Goal: Information Seeking & Learning: Learn about a topic

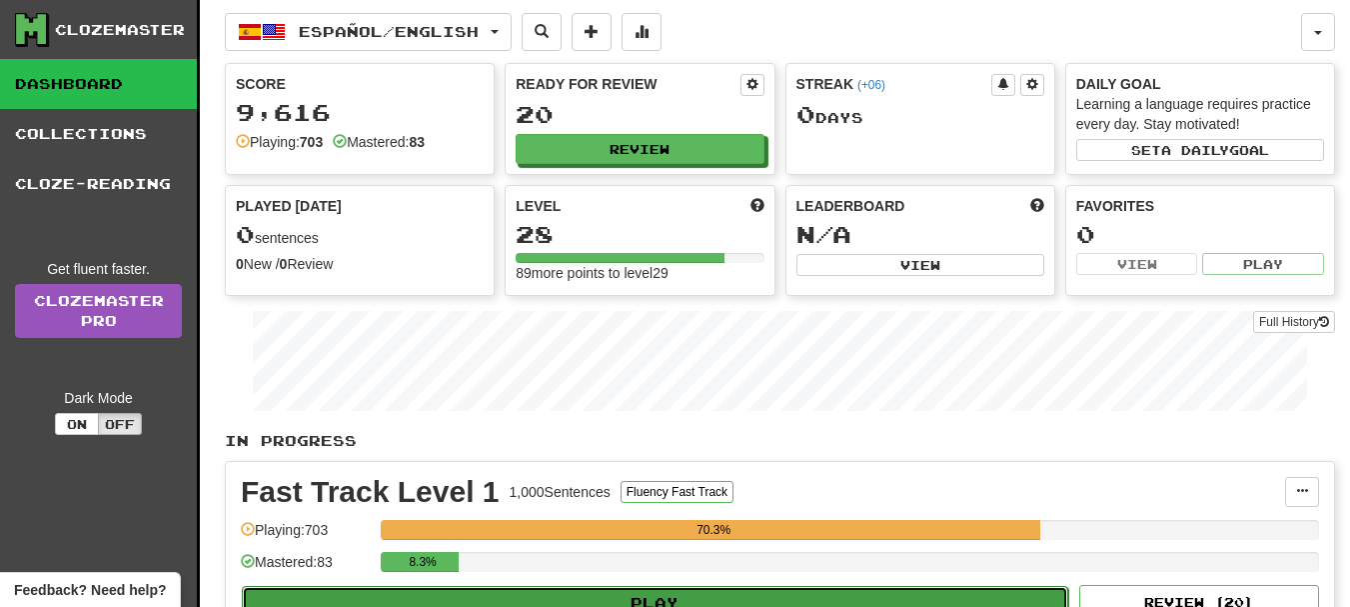
click at [687, 599] on button "Play" at bounding box center [655, 603] width 827 height 34
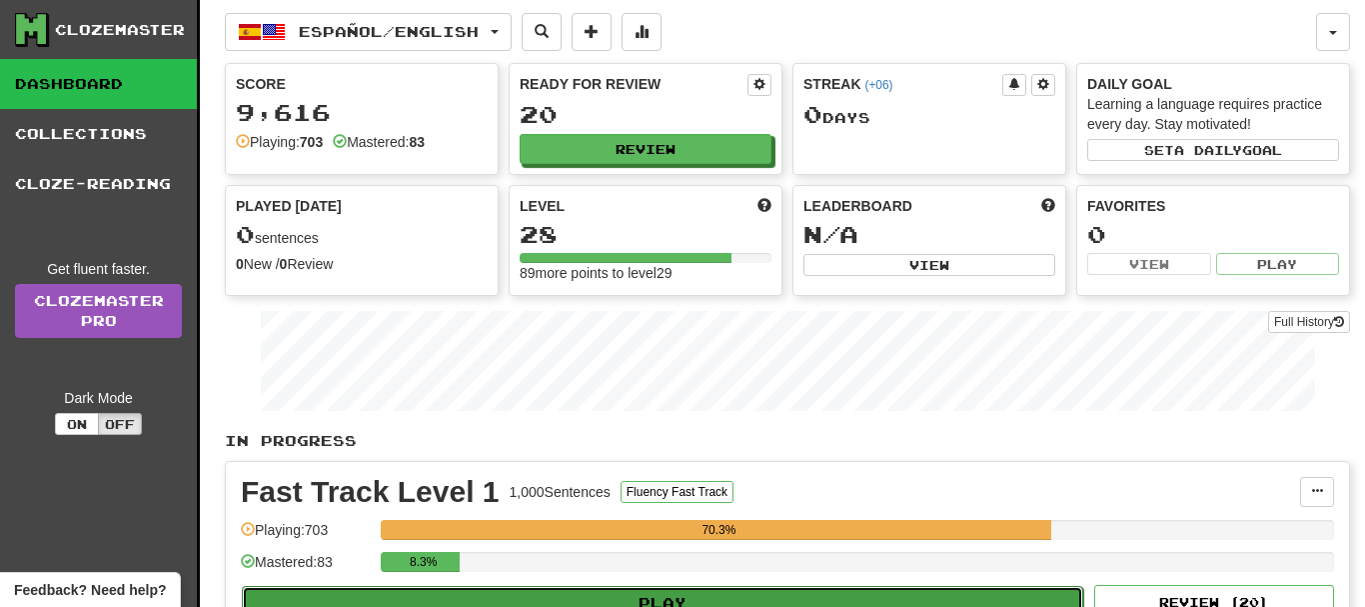
select select "**"
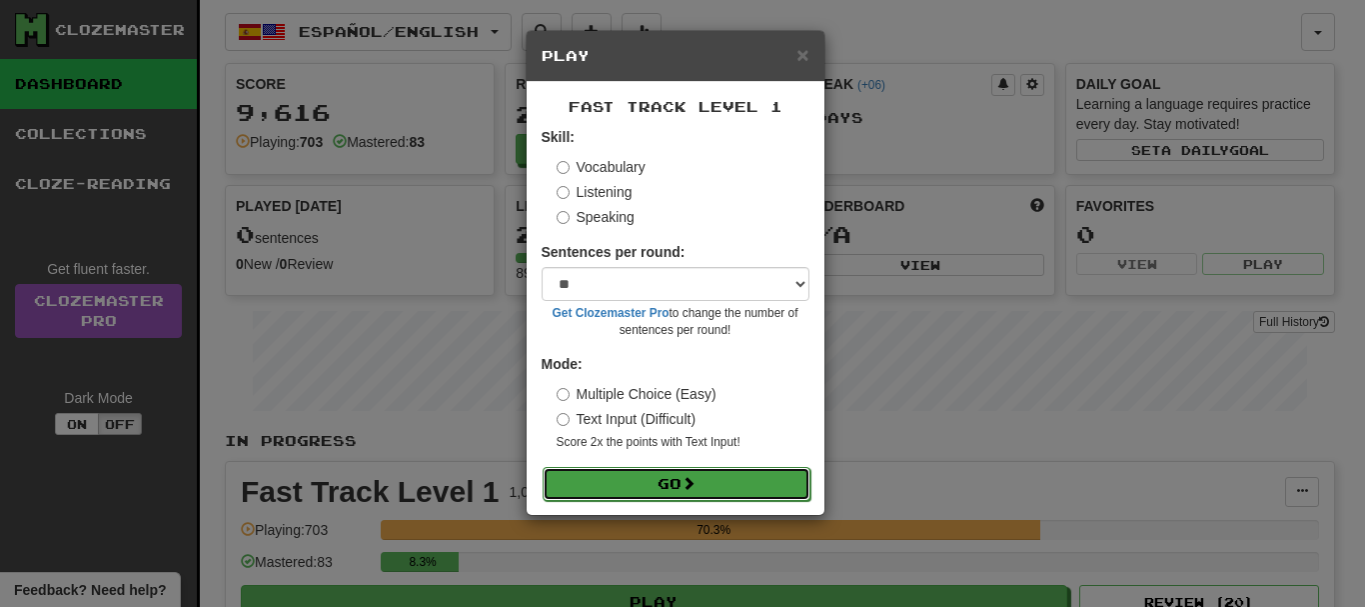
click at [710, 482] on button "Go" at bounding box center [677, 484] width 268 height 34
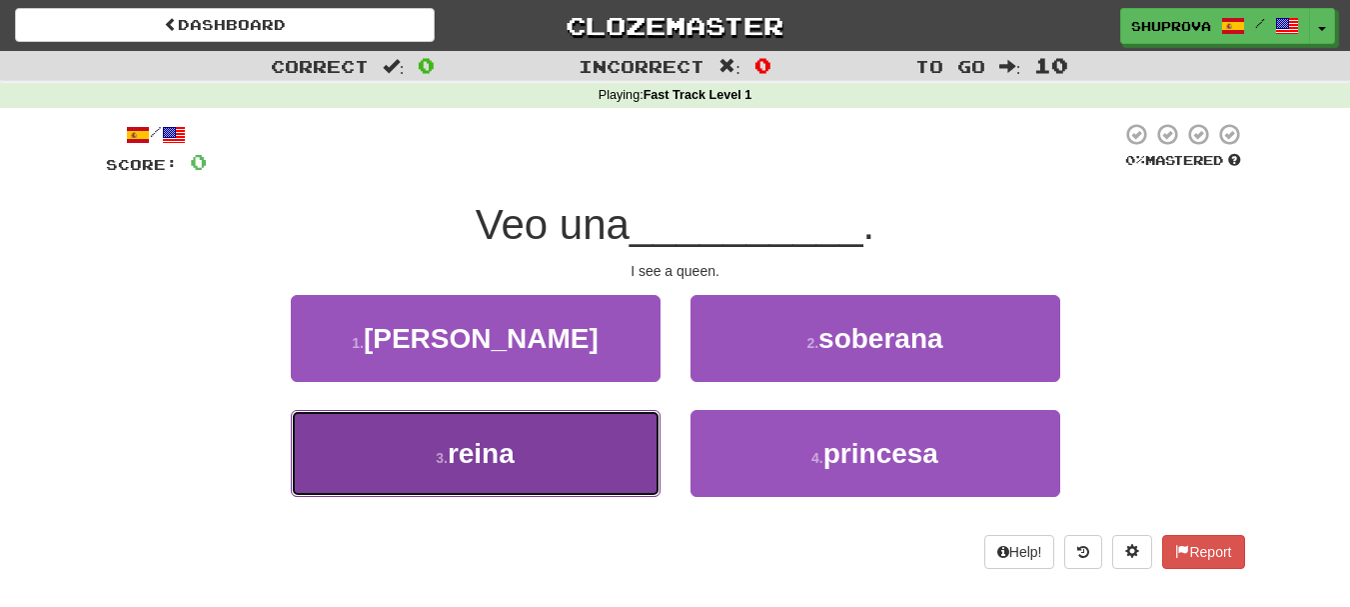
click at [507, 461] on span "reina" at bounding box center [481, 453] width 67 height 31
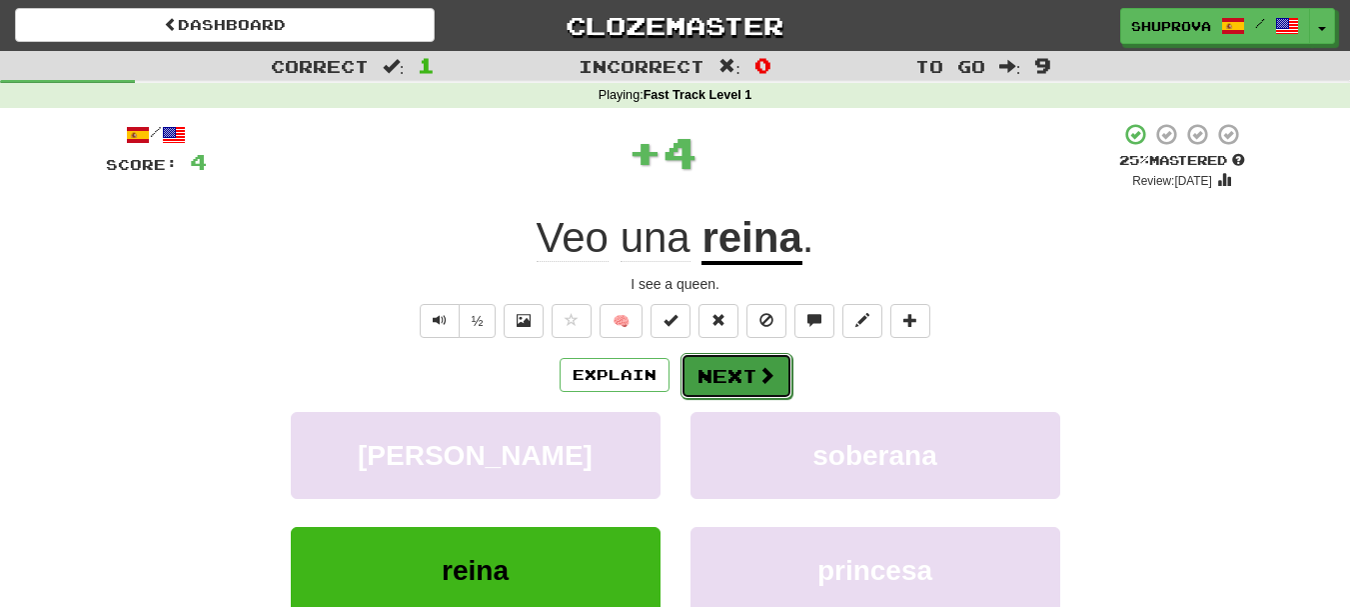
click at [708, 382] on button "Next" at bounding box center [737, 376] width 112 height 46
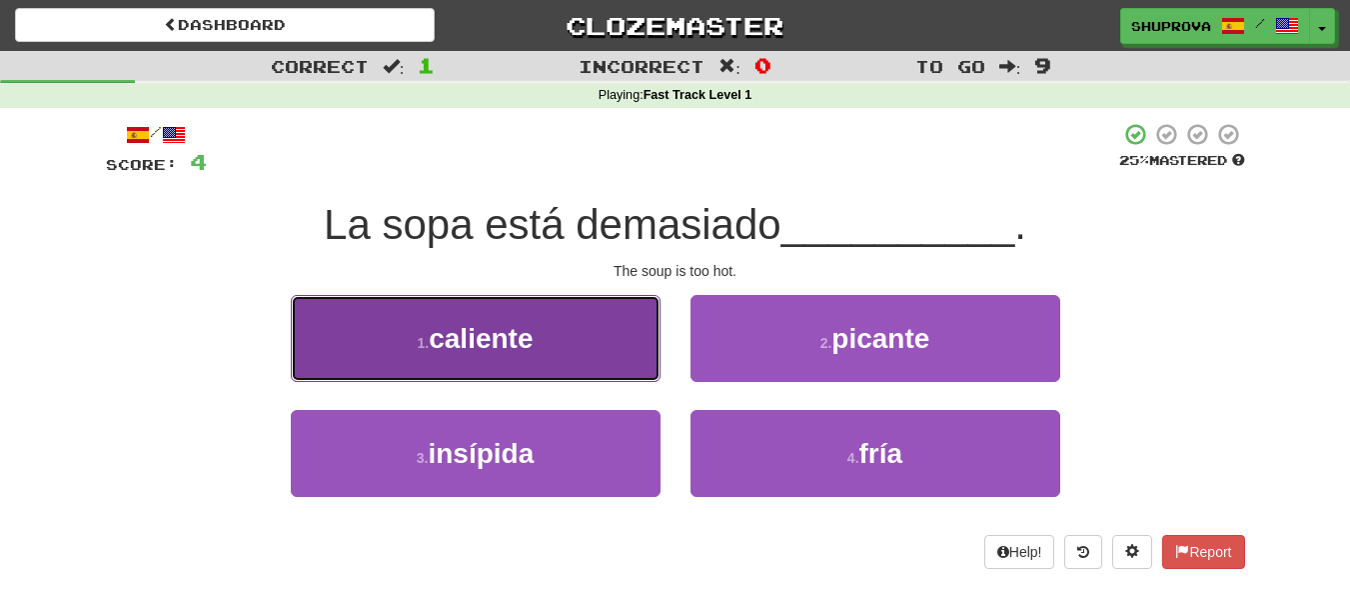
click at [539, 358] on button "1 . caliente" at bounding box center [476, 338] width 370 height 87
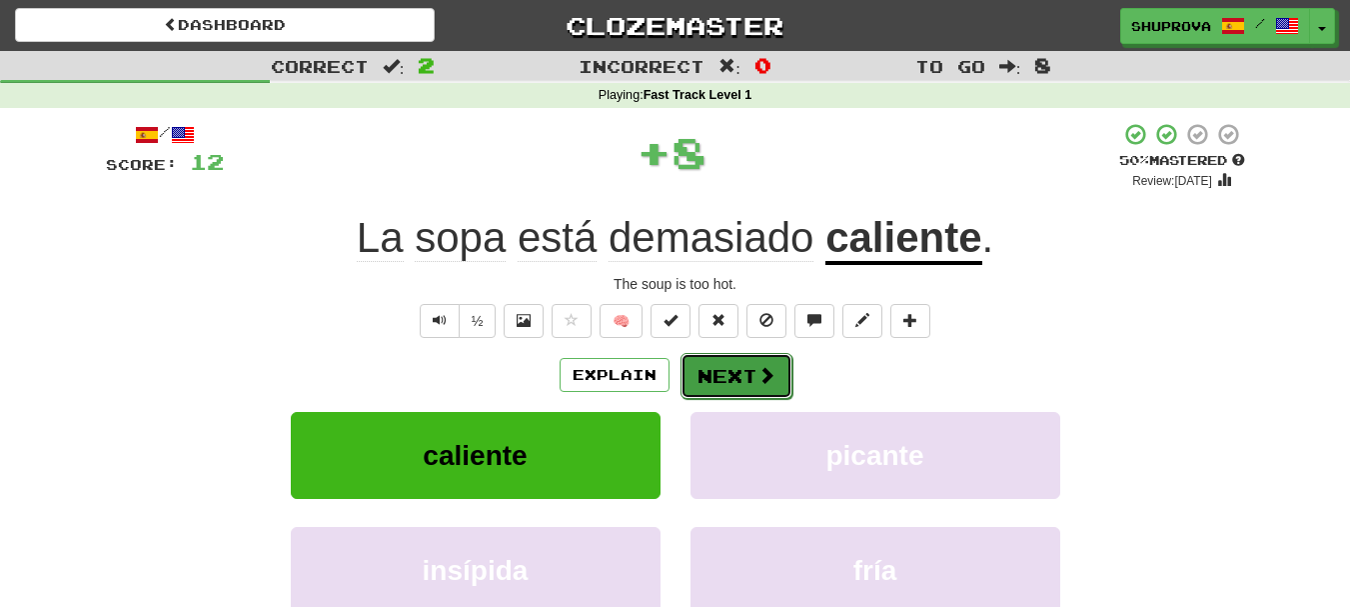
click at [716, 384] on button "Next" at bounding box center [737, 376] width 112 height 46
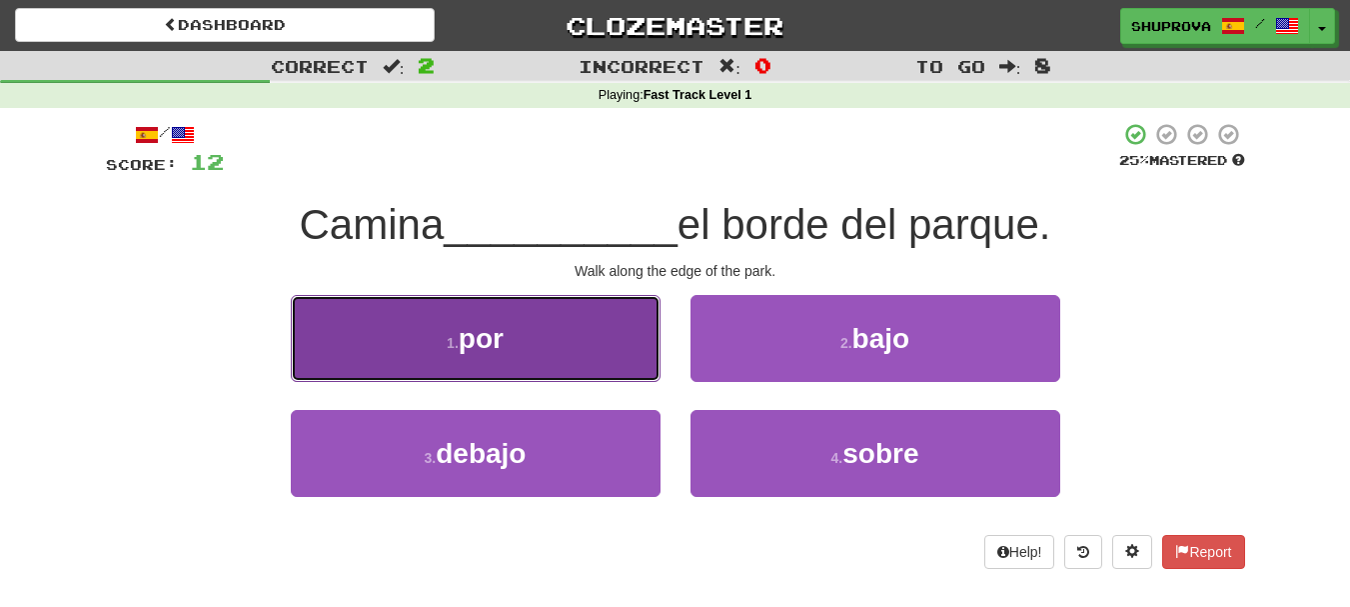
click at [618, 346] on button "1 . por" at bounding box center [476, 338] width 370 height 87
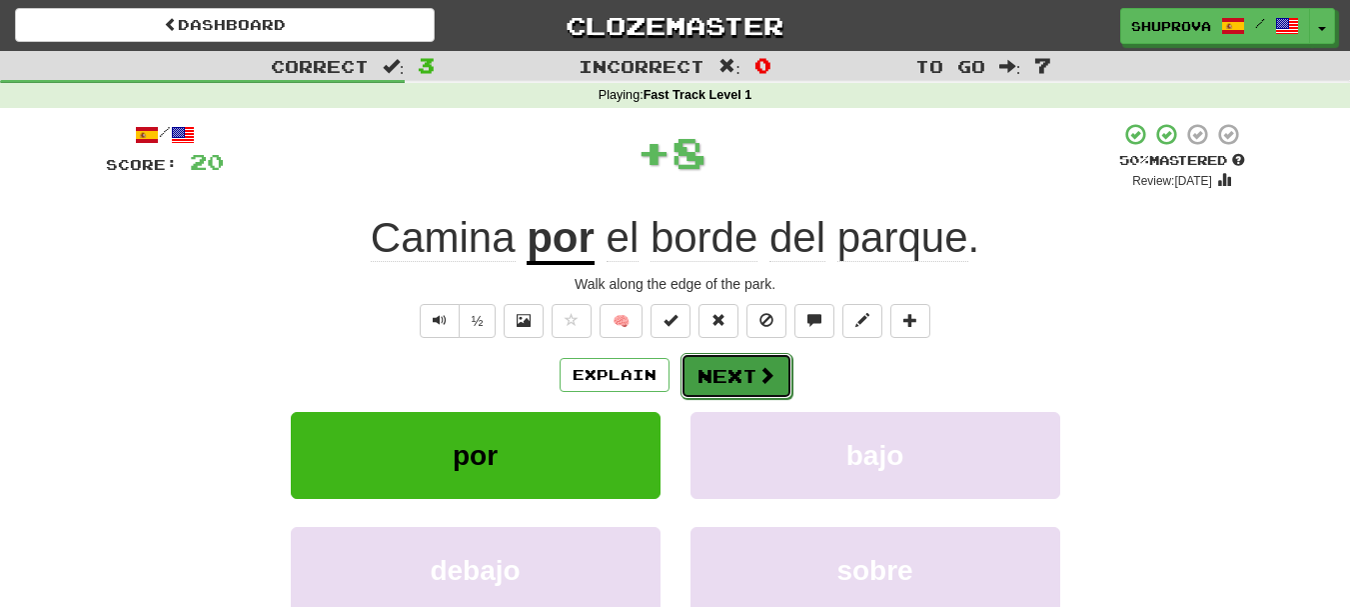
click at [712, 370] on button "Next" at bounding box center [737, 376] width 112 height 46
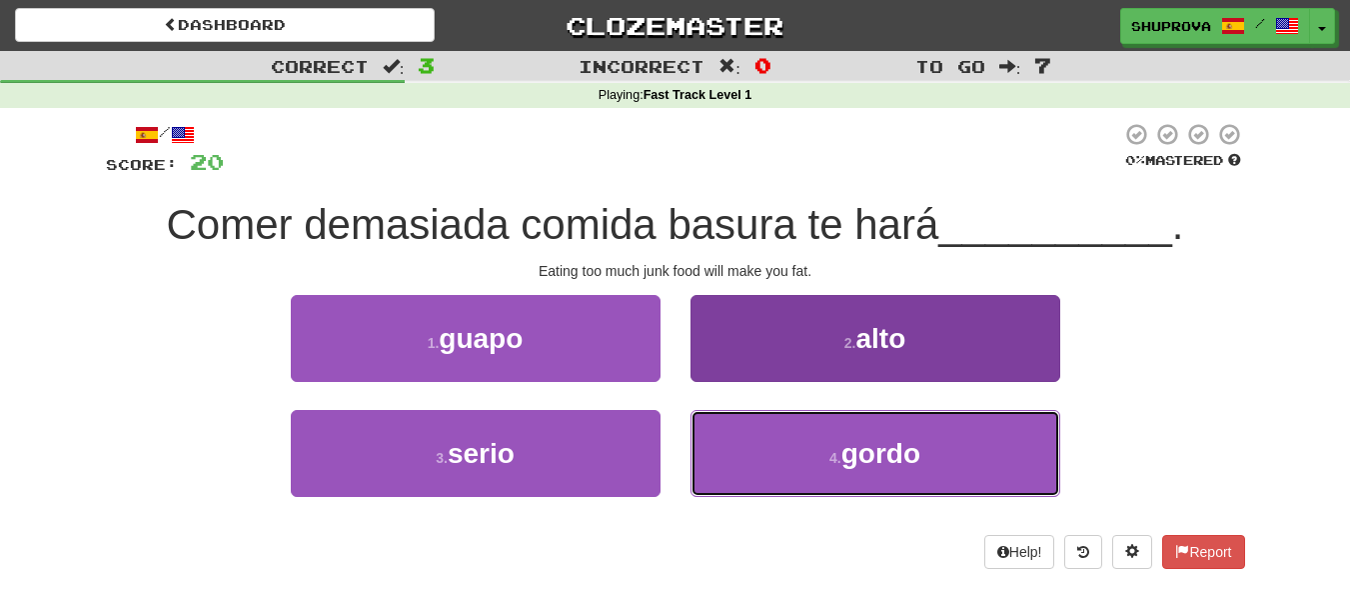
click at [722, 449] on button "4 . [GEOGRAPHIC_DATA]" at bounding box center [876, 453] width 370 height 87
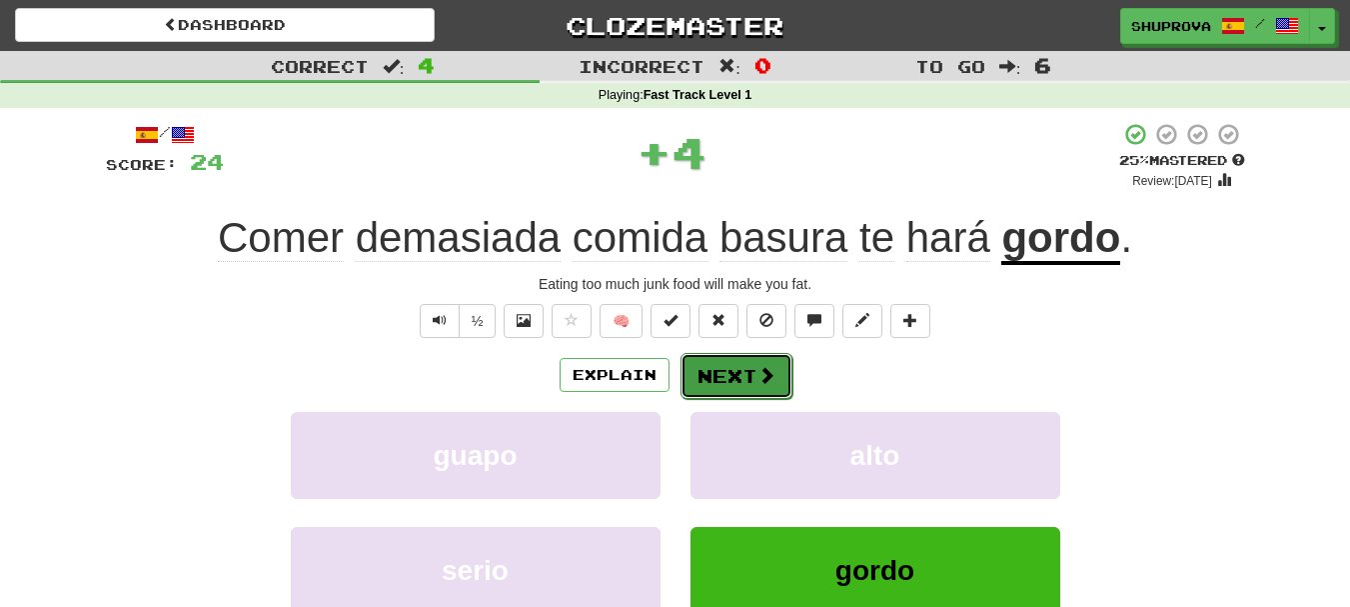
click at [718, 369] on button "Next" at bounding box center [737, 376] width 112 height 46
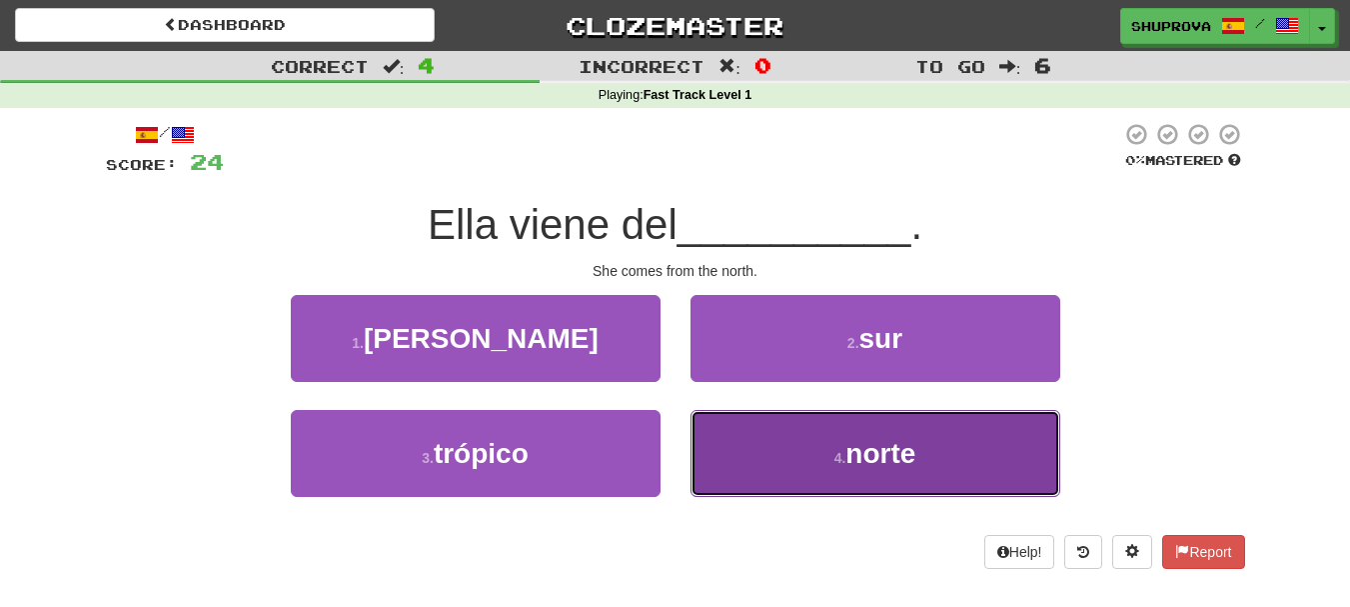
click at [752, 444] on button "4 . norte" at bounding box center [876, 453] width 370 height 87
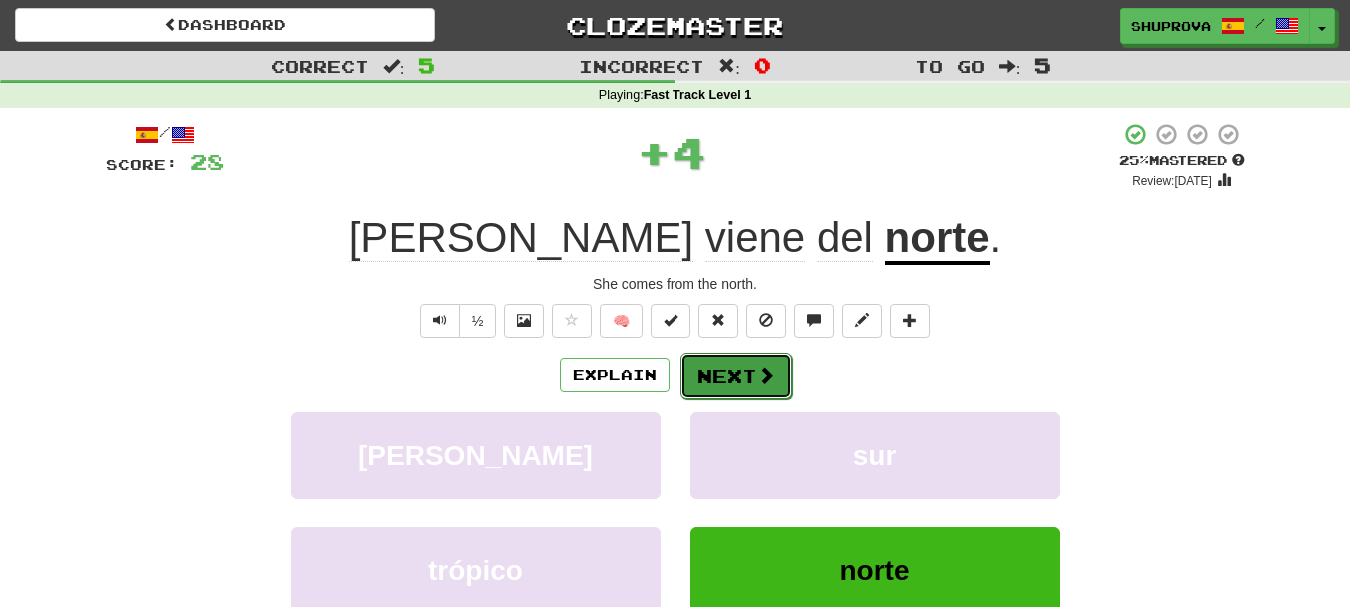
click at [717, 387] on button "Next" at bounding box center [737, 376] width 112 height 46
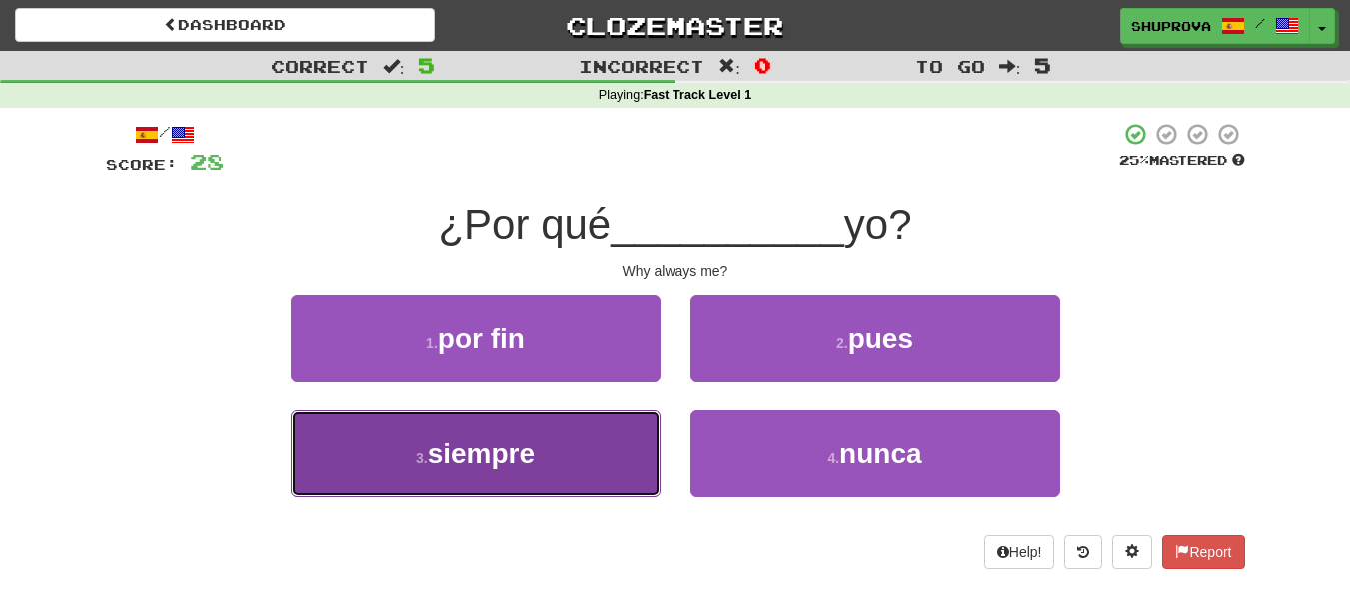
click at [632, 437] on button "3 . siempre" at bounding box center [476, 453] width 370 height 87
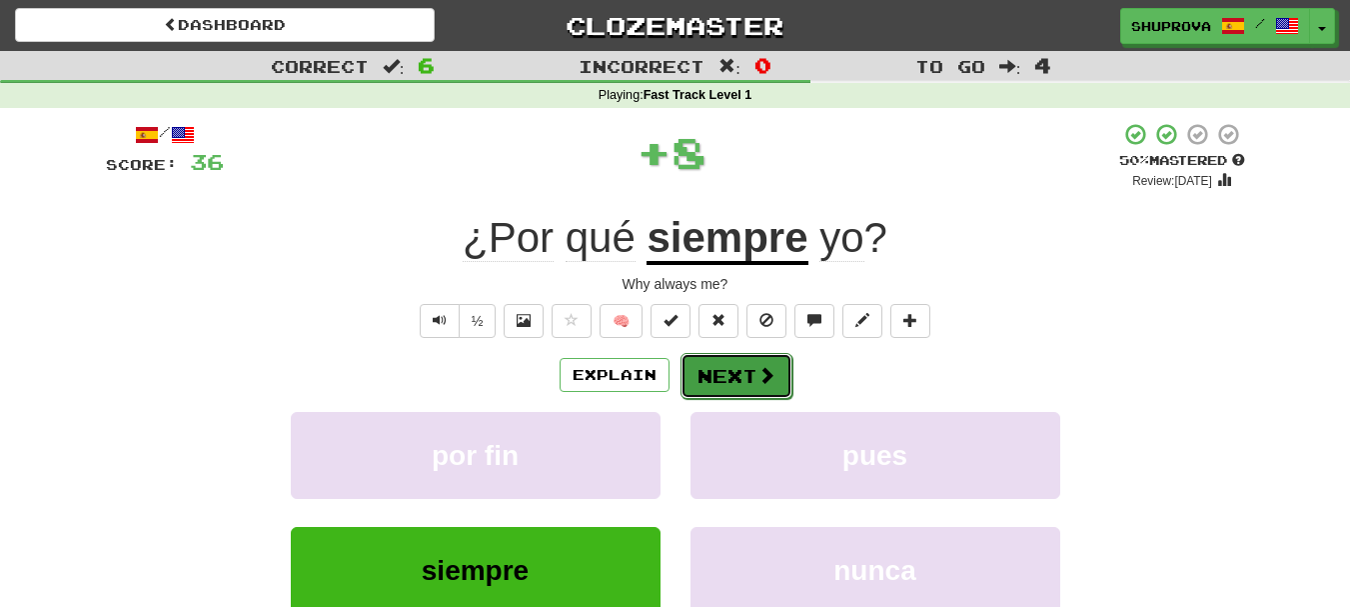
click at [727, 390] on button "Next" at bounding box center [737, 376] width 112 height 46
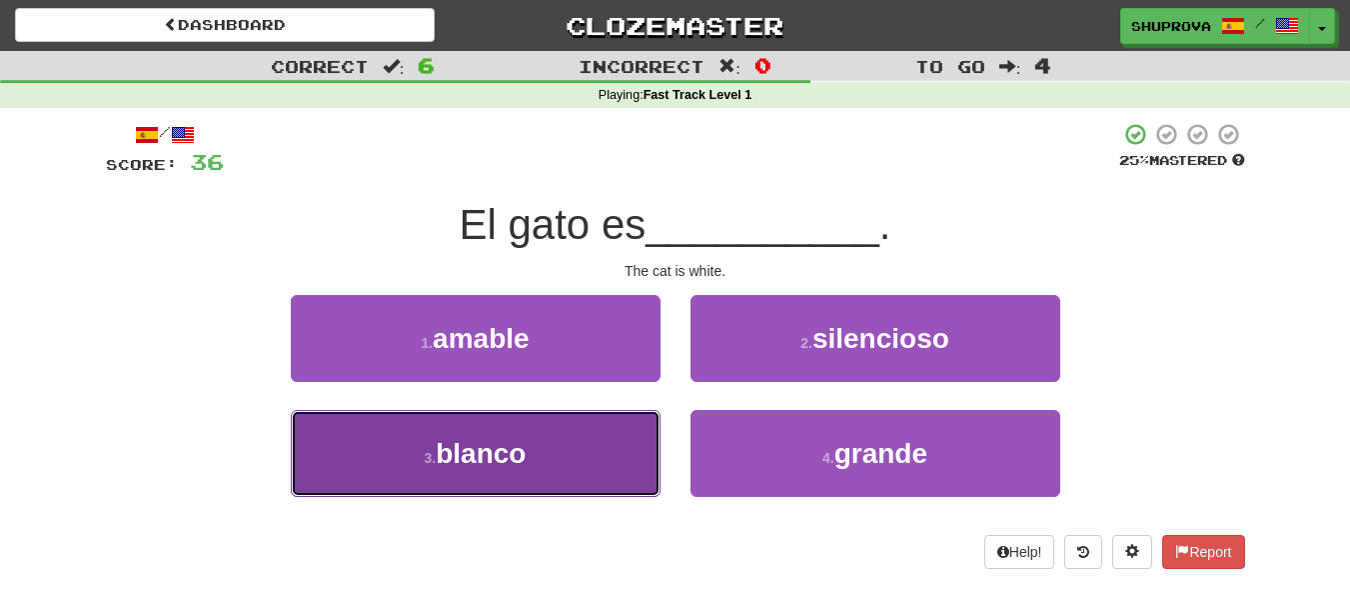
click at [618, 465] on button "3 . blanco" at bounding box center [476, 453] width 370 height 87
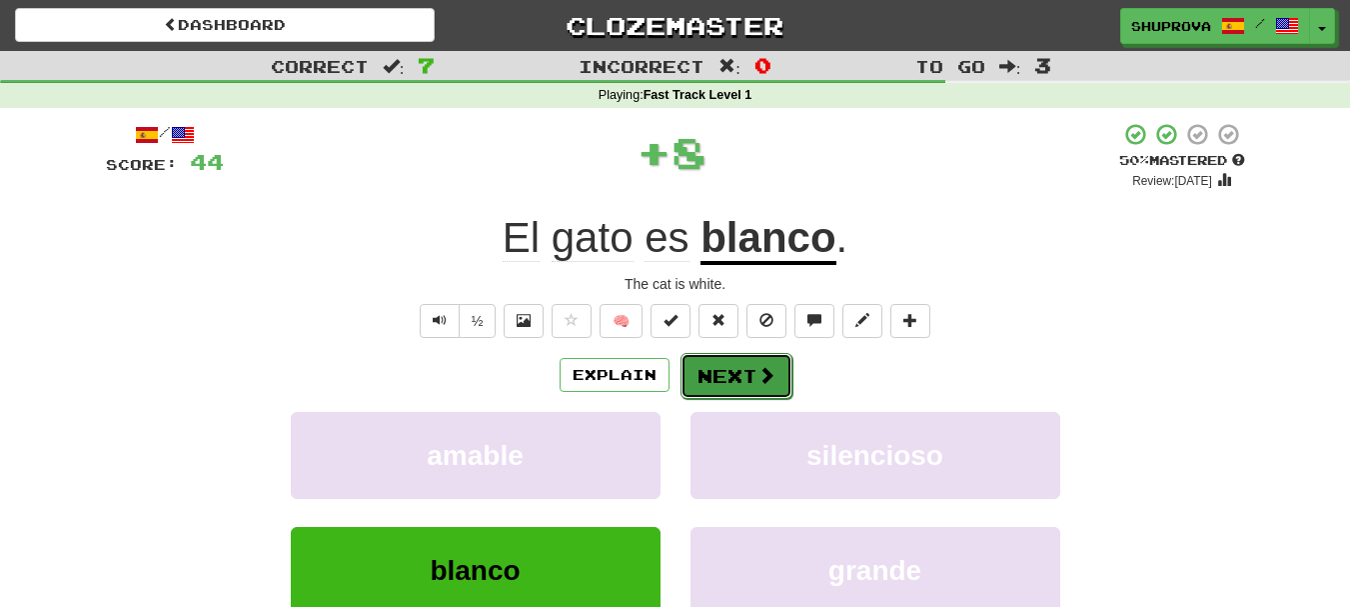
click at [685, 394] on button "Next" at bounding box center [737, 376] width 112 height 46
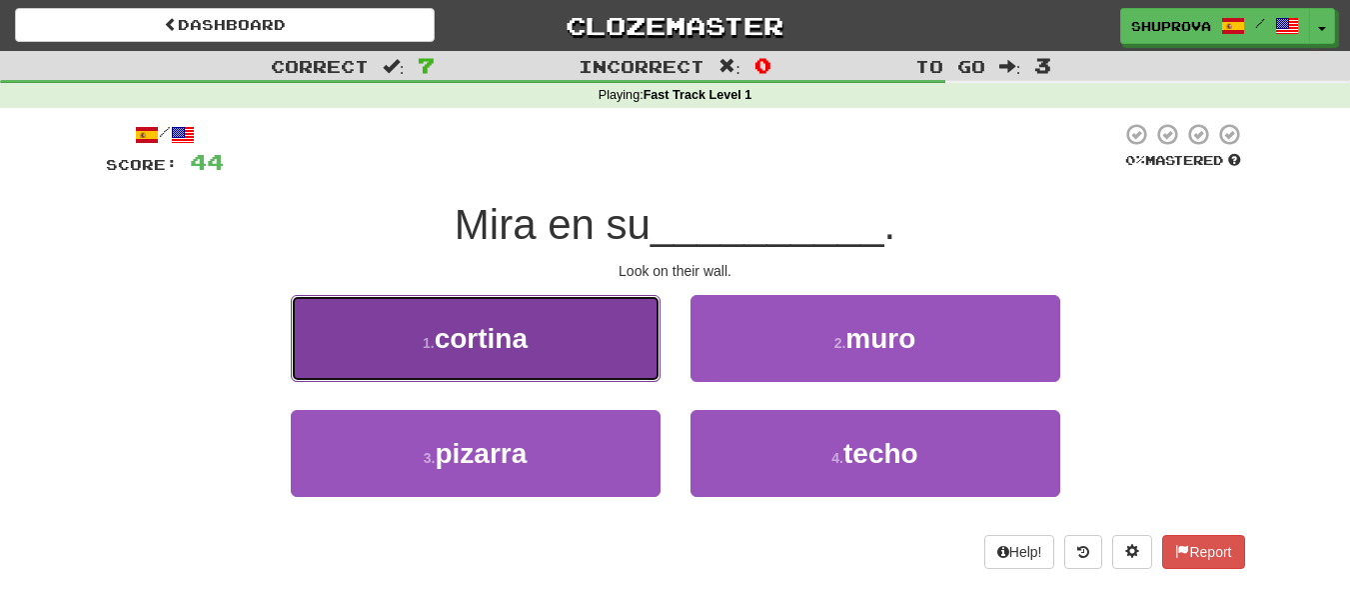
click at [633, 364] on button "1 . cortina" at bounding box center [476, 338] width 370 height 87
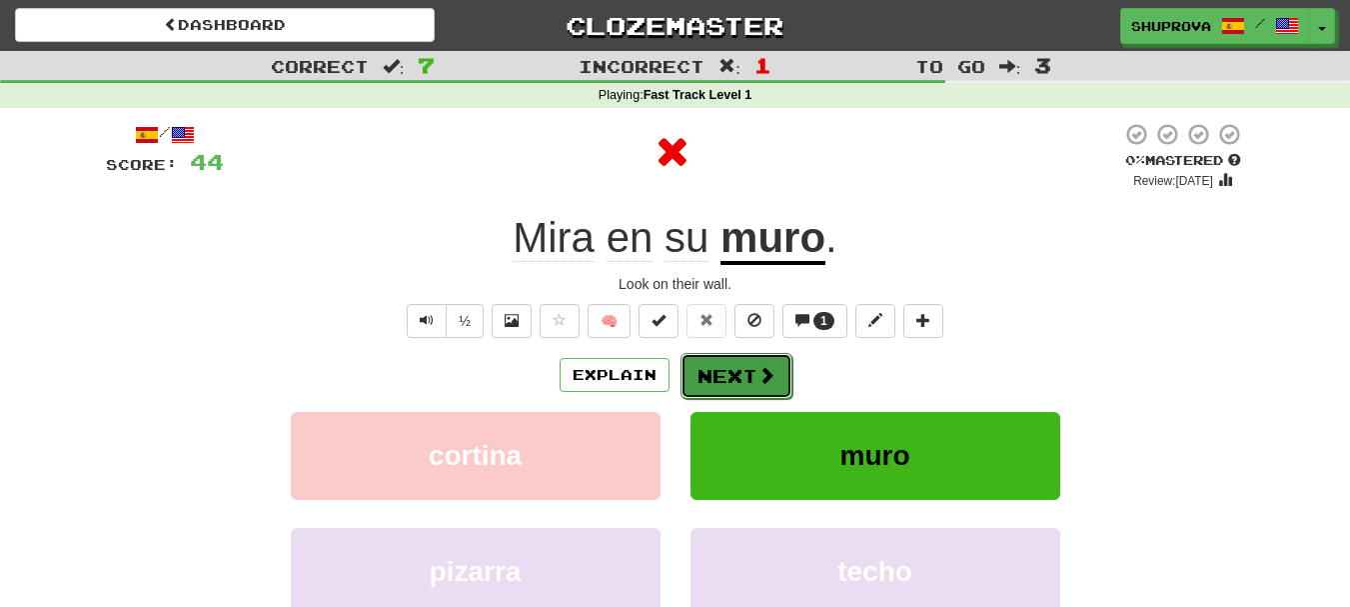
click at [764, 379] on span at bounding box center [767, 375] width 18 height 18
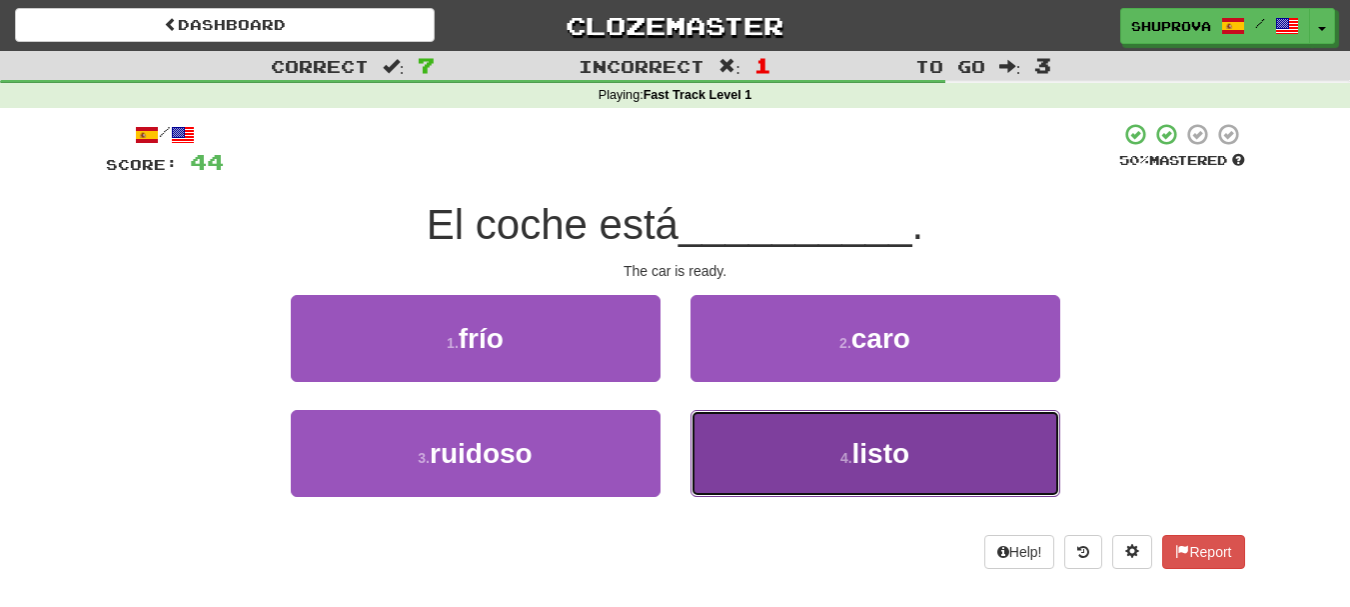
click at [736, 435] on button "4 . listo" at bounding box center [876, 453] width 370 height 87
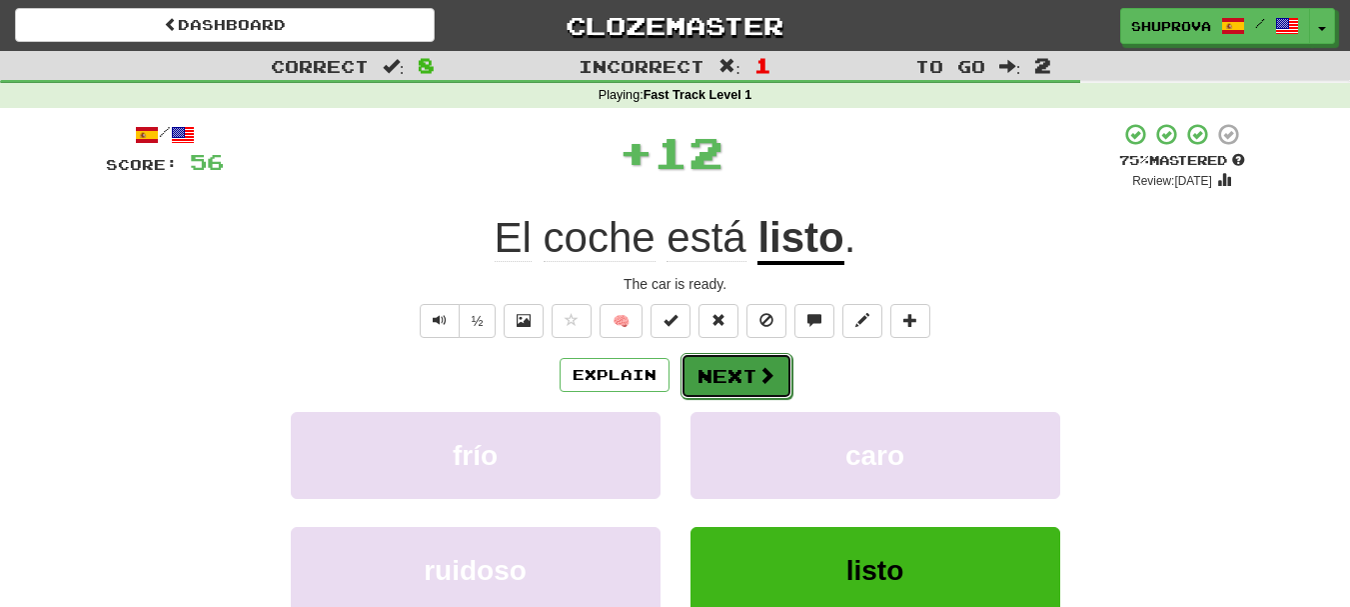
click at [694, 393] on button "Next" at bounding box center [737, 376] width 112 height 46
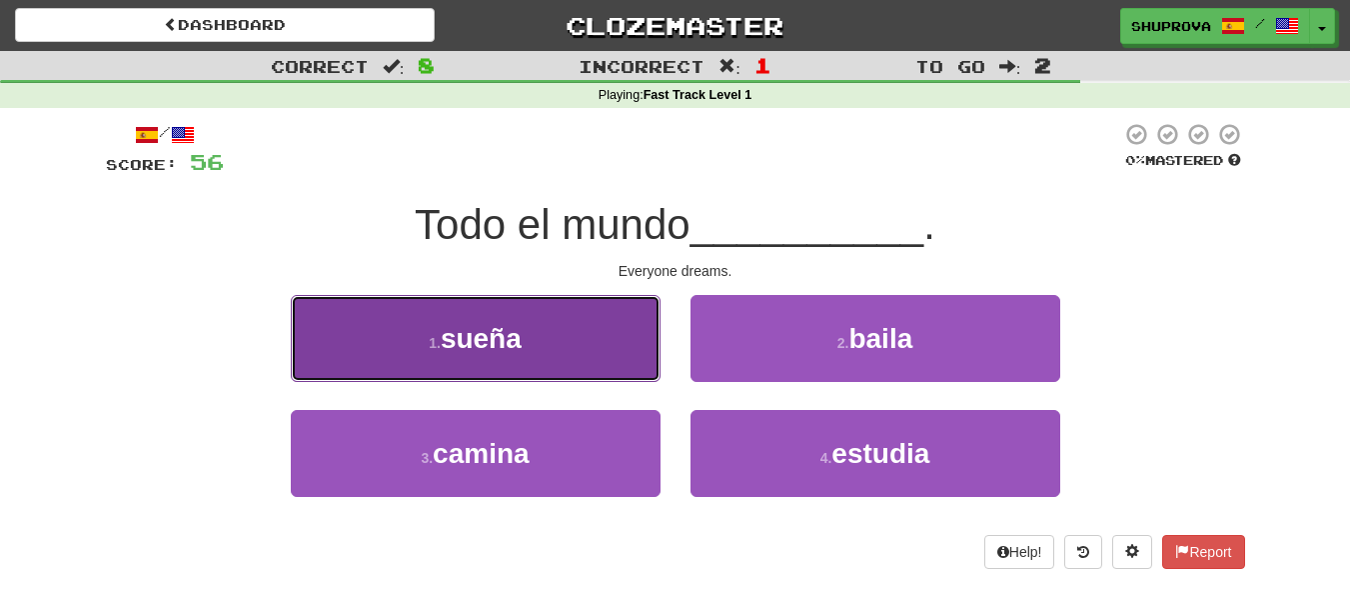
click at [622, 369] on button "1 . sueña" at bounding box center [476, 338] width 370 height 87
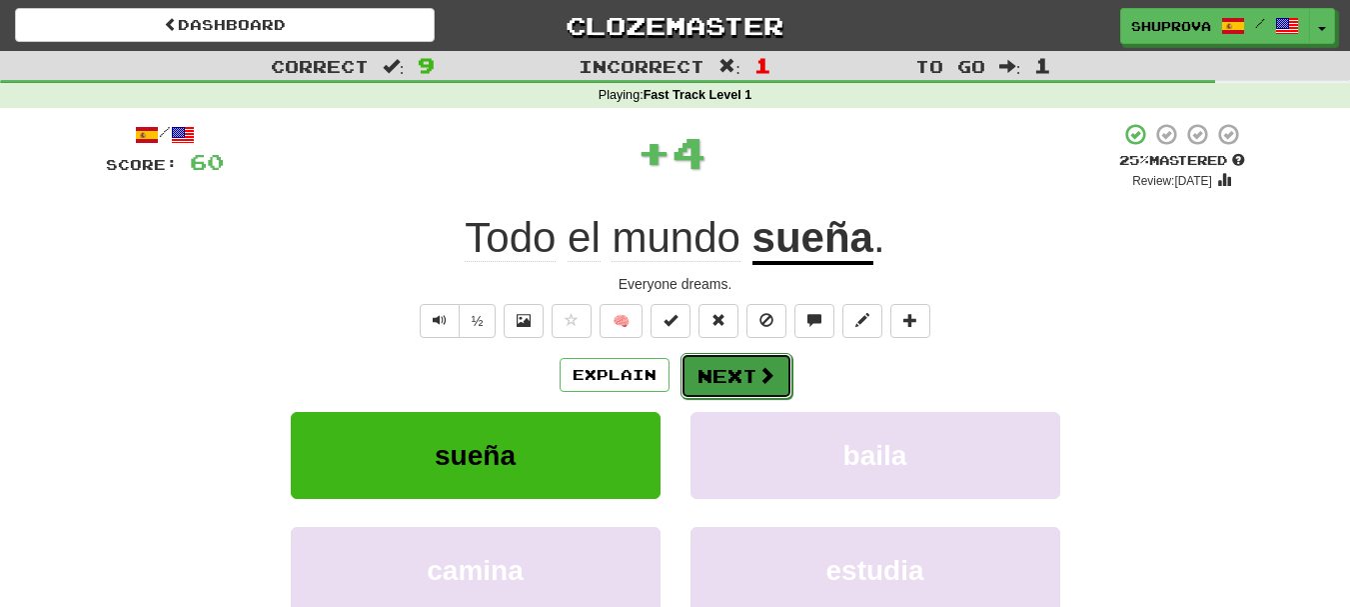
click at [730, 375] on button "Next" at bounding box center [737, 376] width 112 height 46
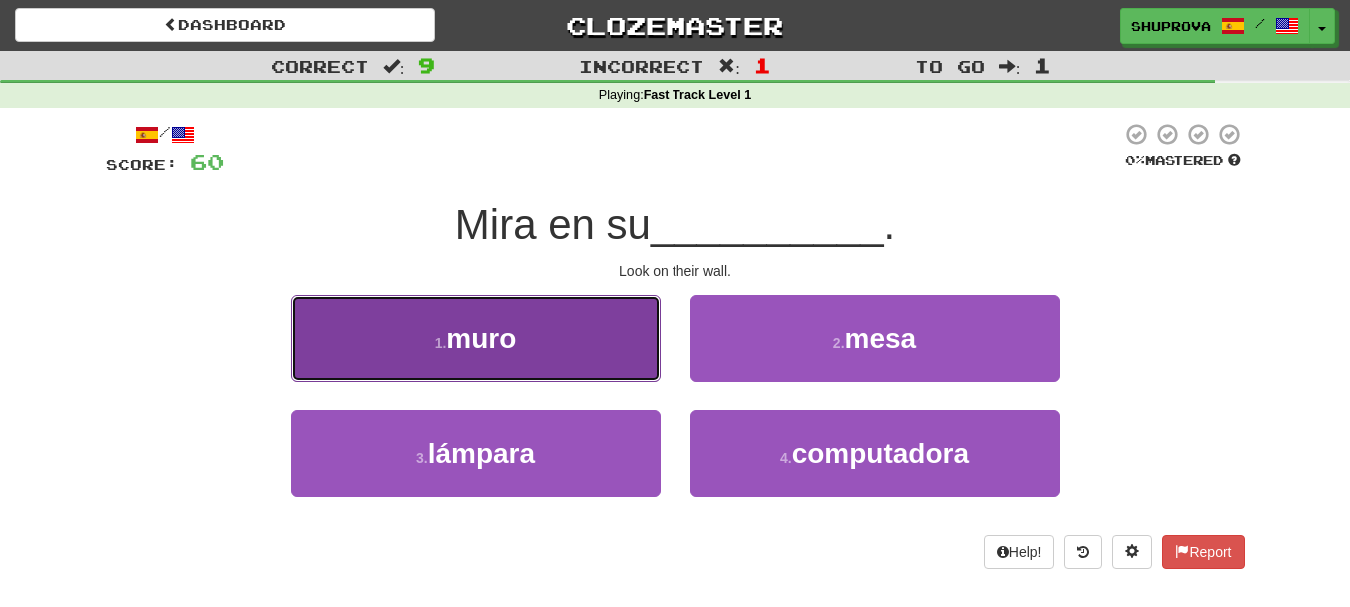
click at [603, 379] on button "1 . muro" at bounding box center [476, 338] width 370 height 87
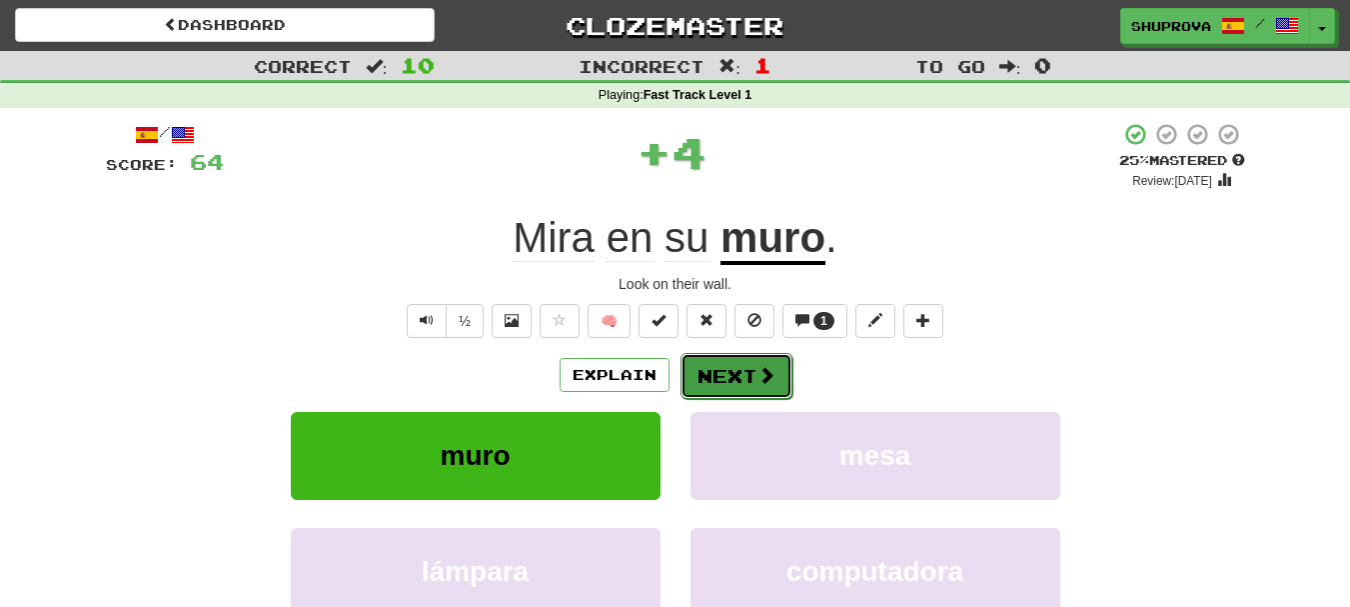
click at [687, 367] on button "Next" at bounding box center [737, 376] width 112 height 46
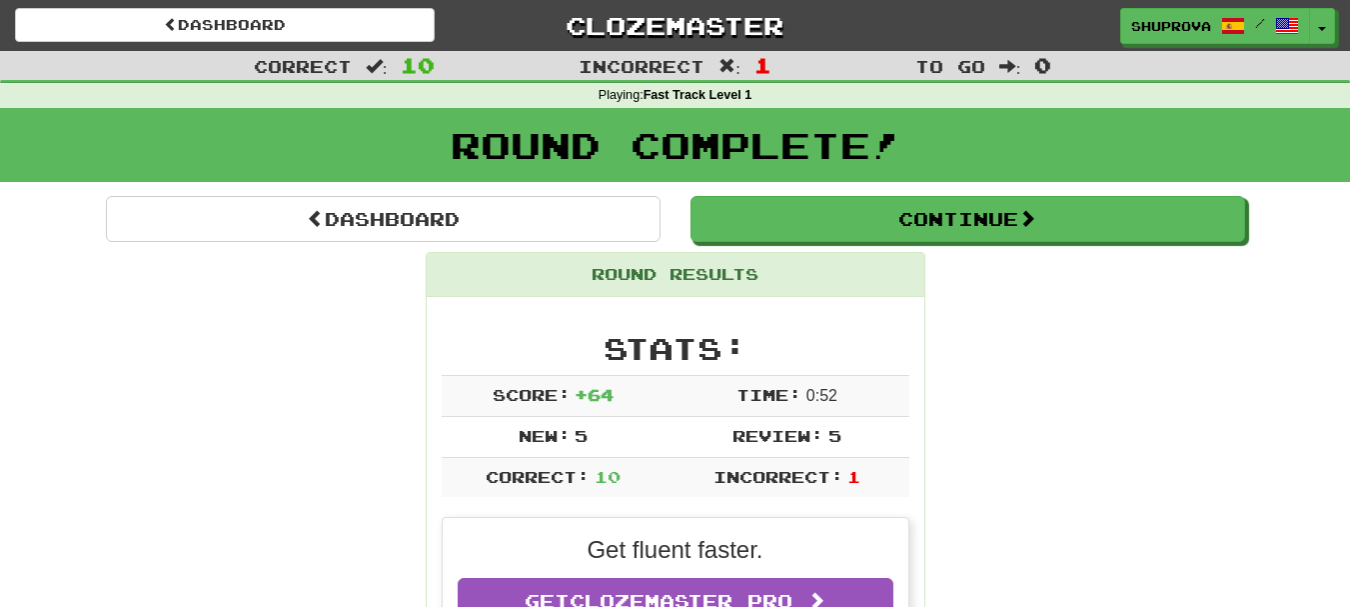
click at [863, 195] on div "Round Complete!" at bounding box center [675, 152] width 1350 height 88
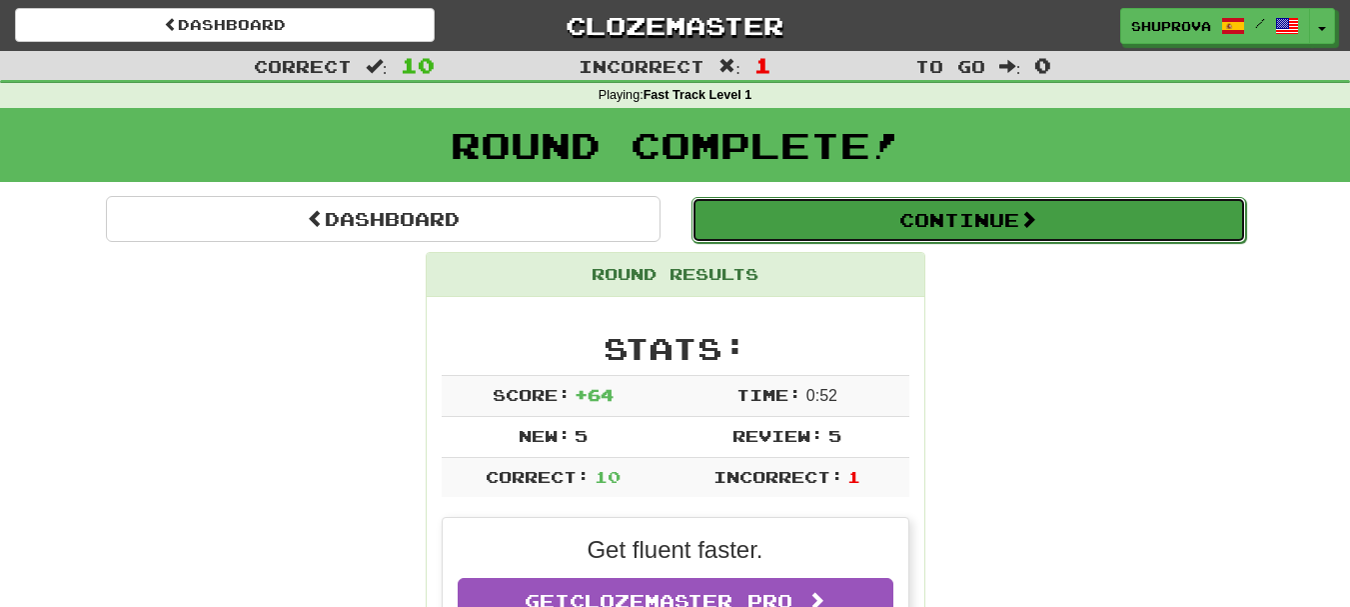
click at [863, 220] on button "Continue" at bounding box center [969, 220] width 555 height 46
